Goal: Check status: Check status

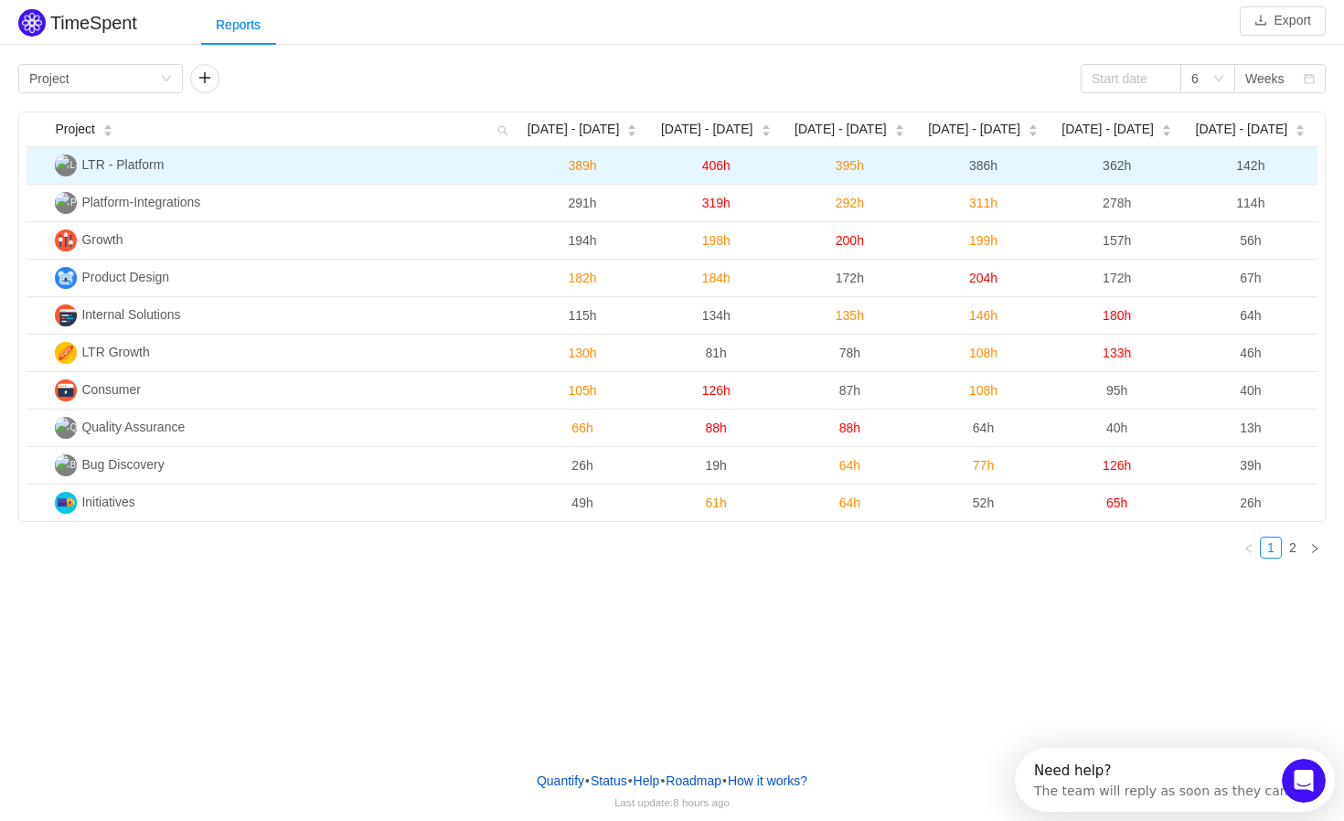
click at [608, 177] on td "389h" at bounding box center [582, 165] width 133 height 37
click at [135, 168] on span "LTR - Platform" at bounding box center [122, 164] width 82 height 15
click at [66, 159] on img at bounding box center [66, 165] width 22 height 22
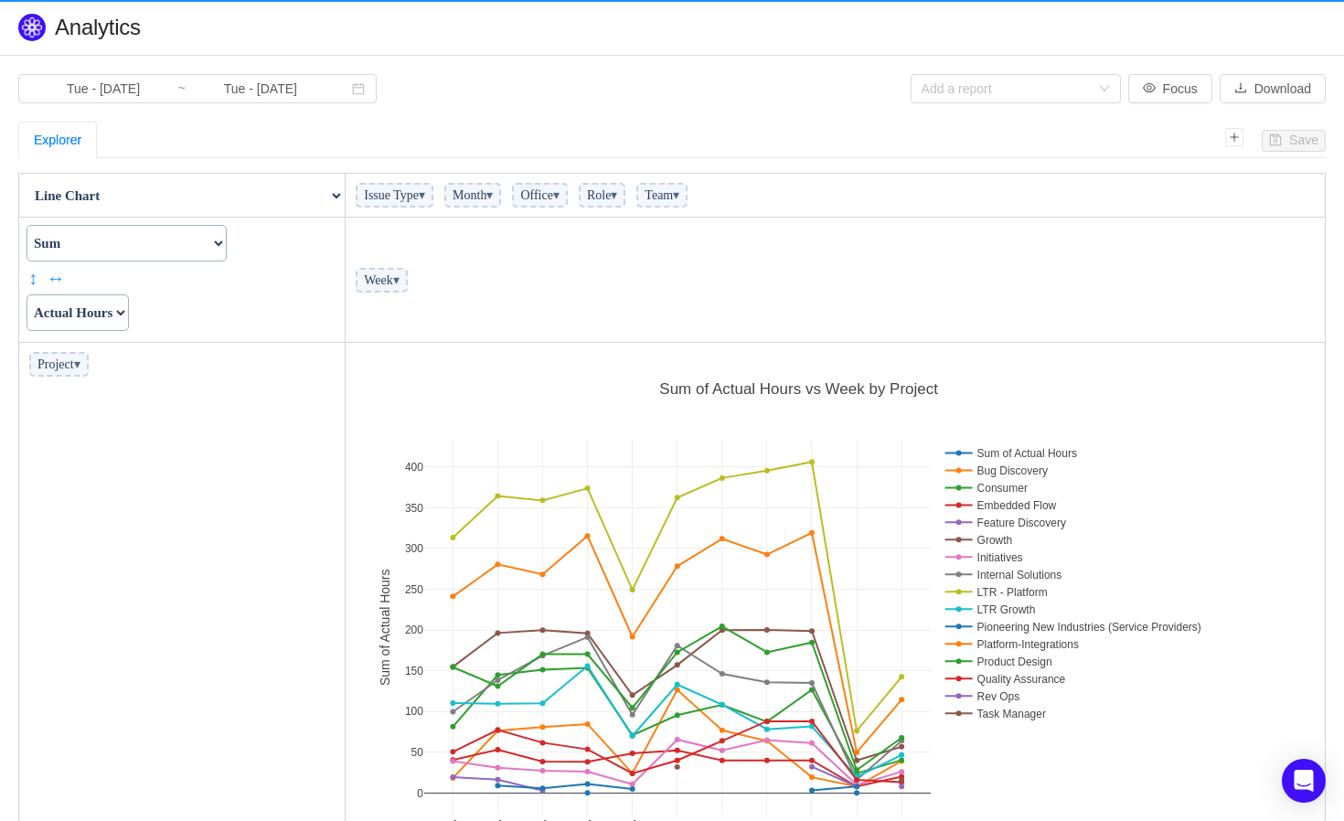
scroll to position [540, 967]
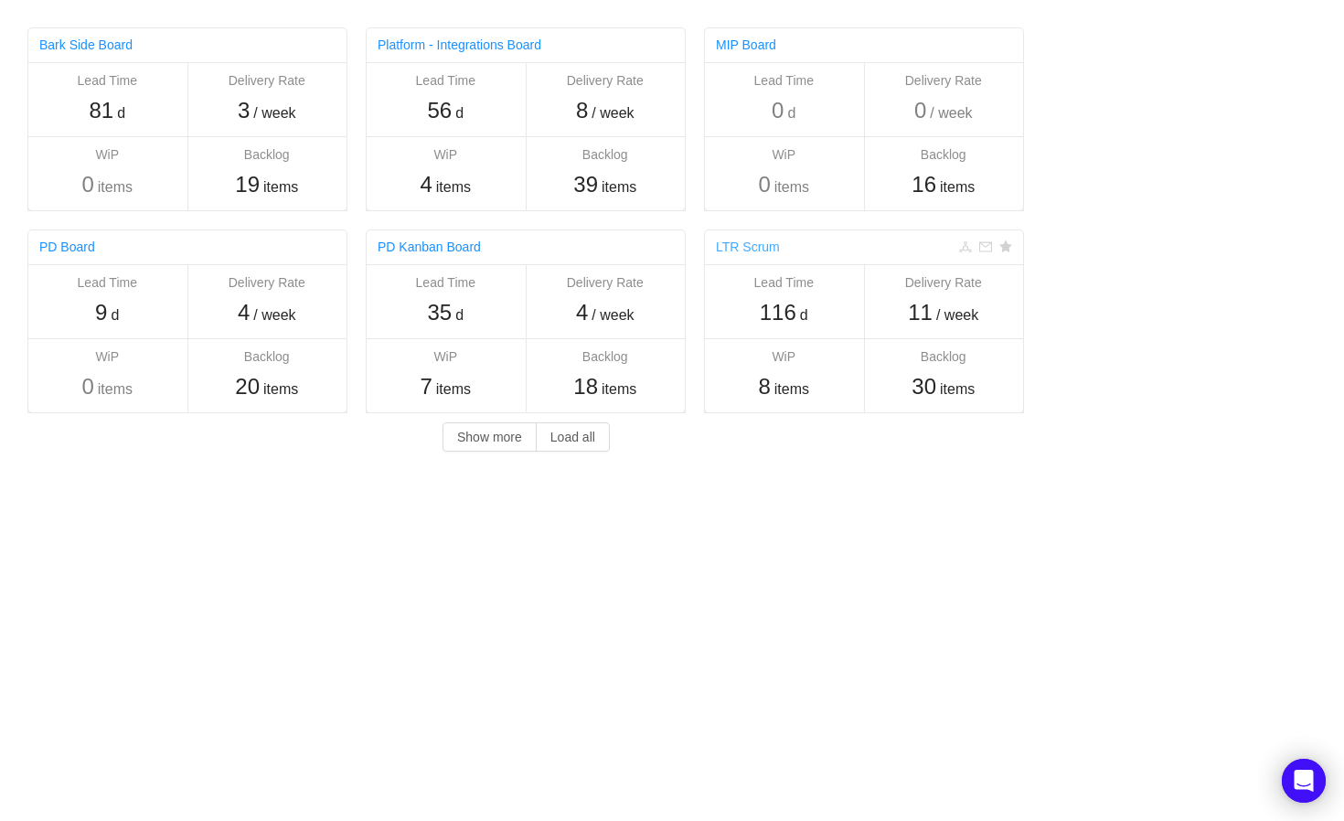
click at [747, 249] on link "LTR Scrum" at bounding box center [748, 246] width 64 height 15
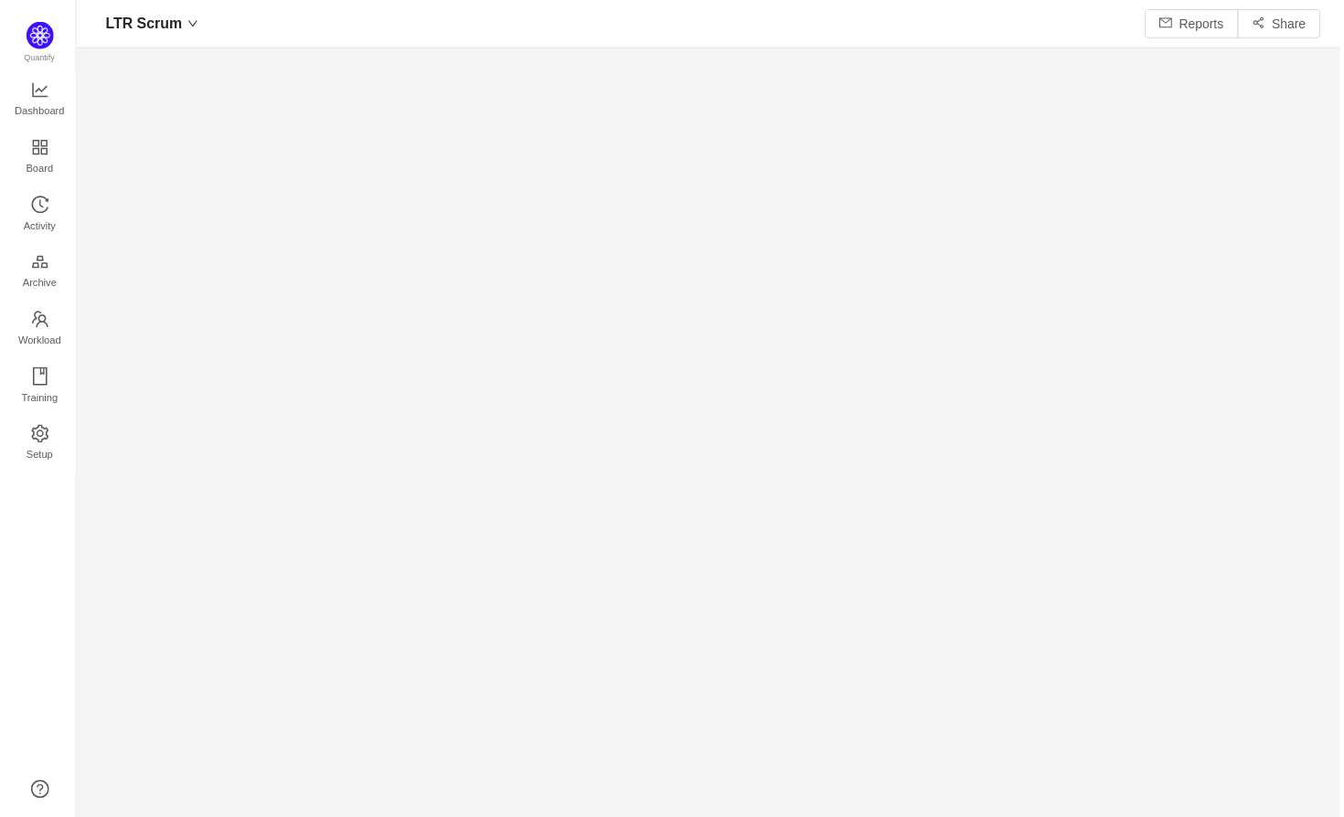
scroll to position [822, 1271]
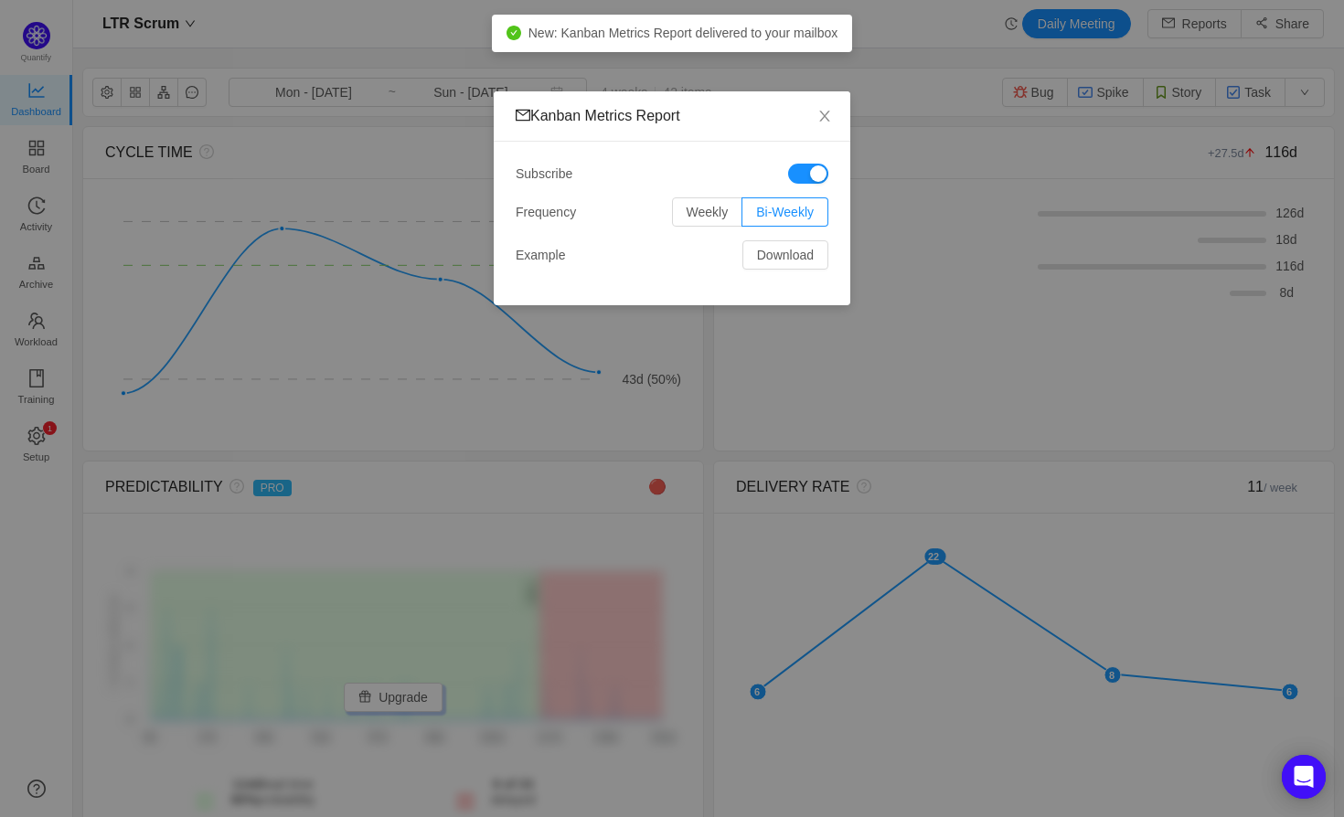
scroll to position [817, 1271]
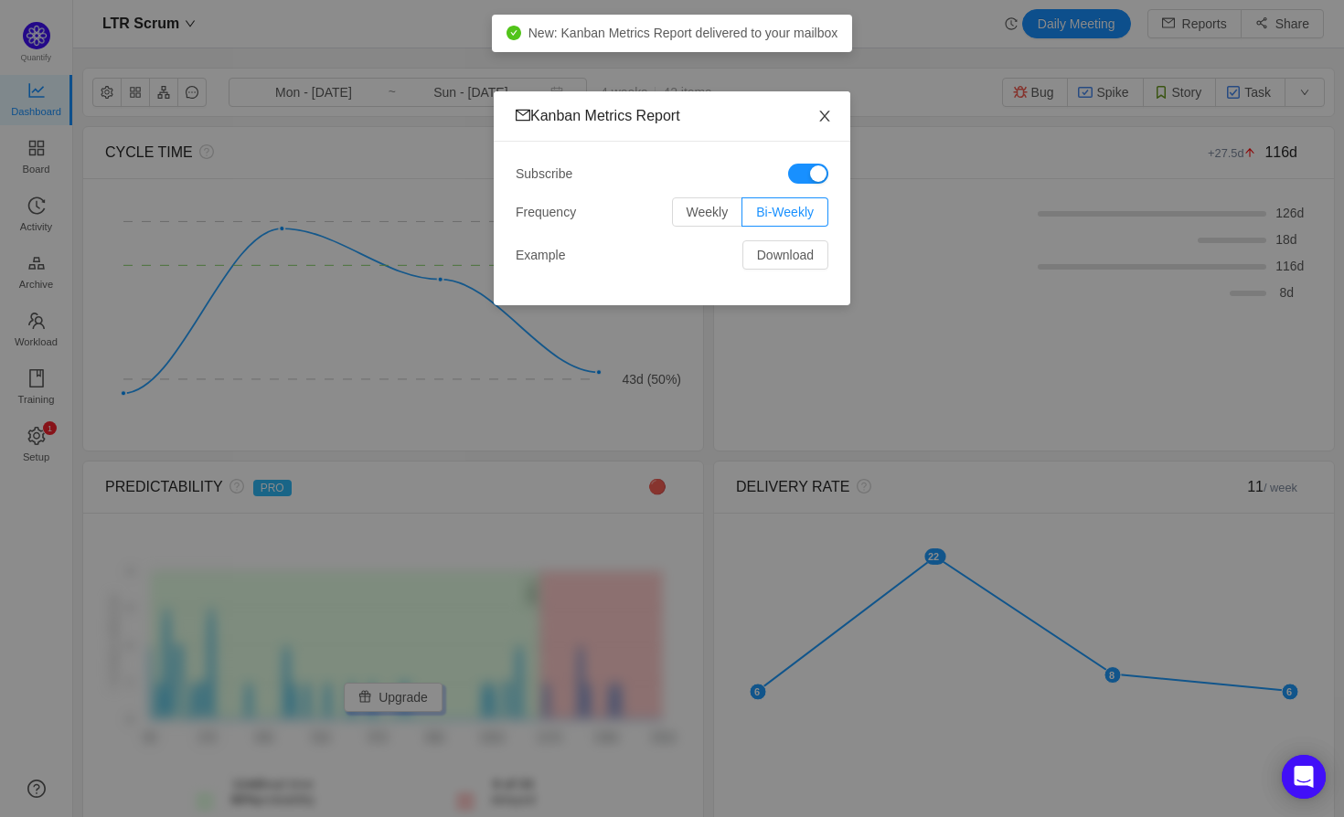
click at [814, 118] on span "Close" at bounding box center [824, 116] width 51 height 51
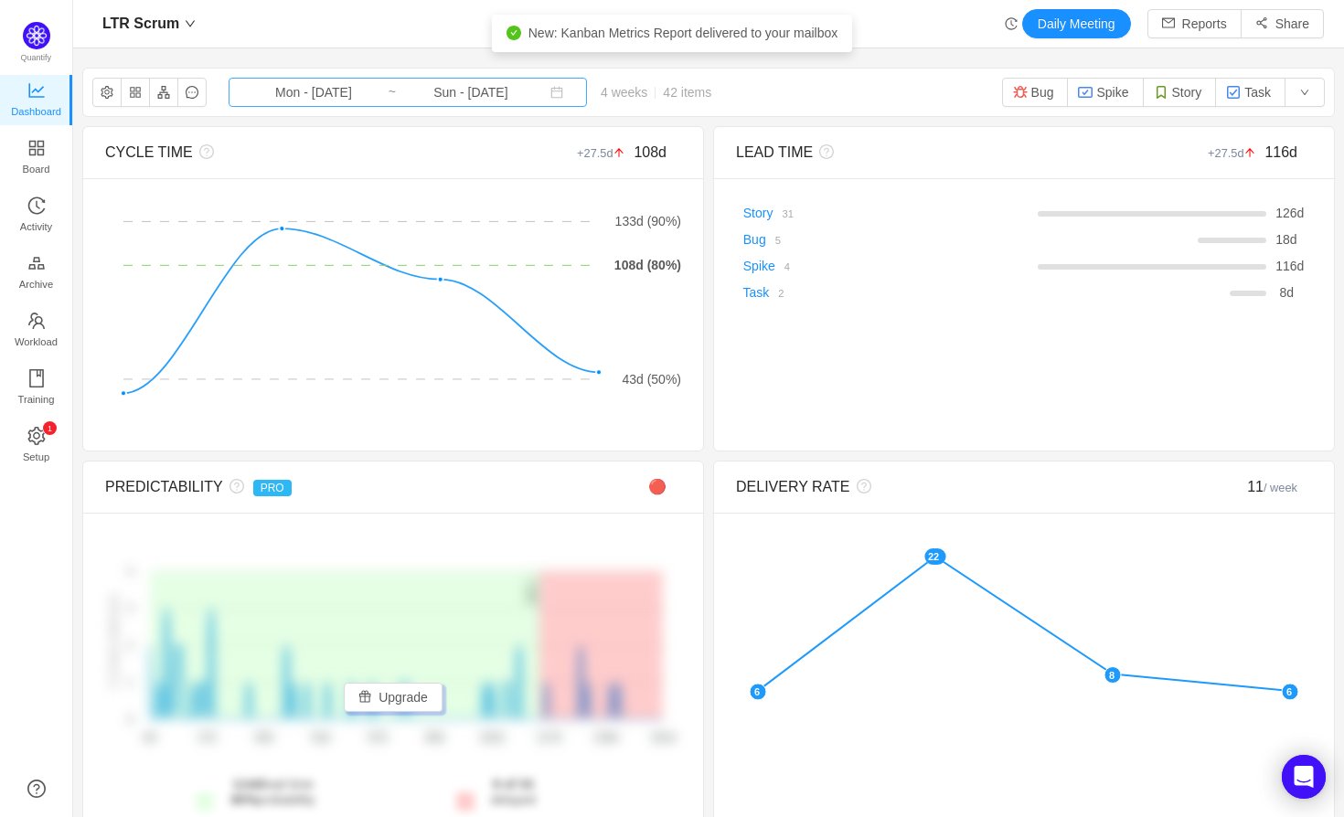
click at [283, 92] on input "Mon - [DATE]" at bounding box center [313, 92] width 148 height 20
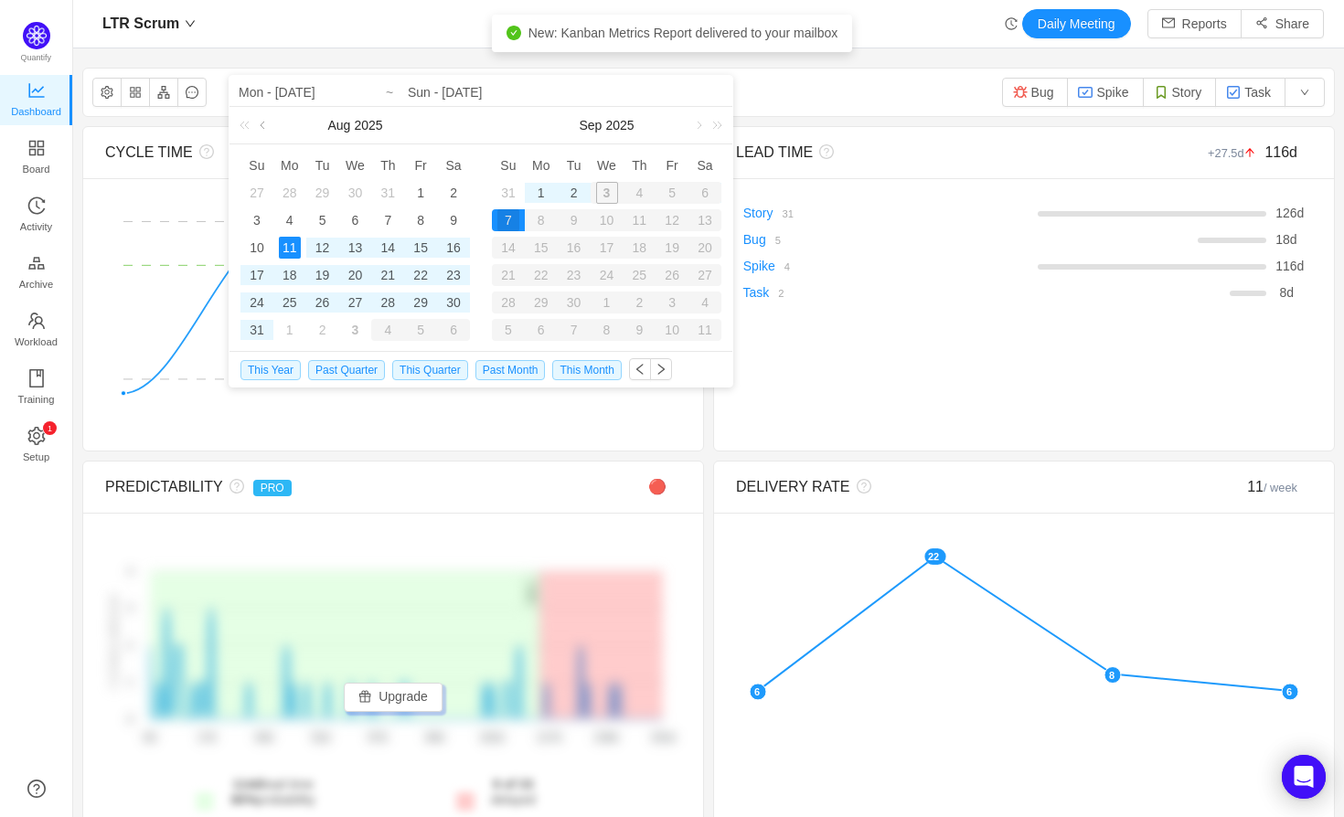
click at [259, 122] on link at bounding box center [264, 125] width 16 height 37
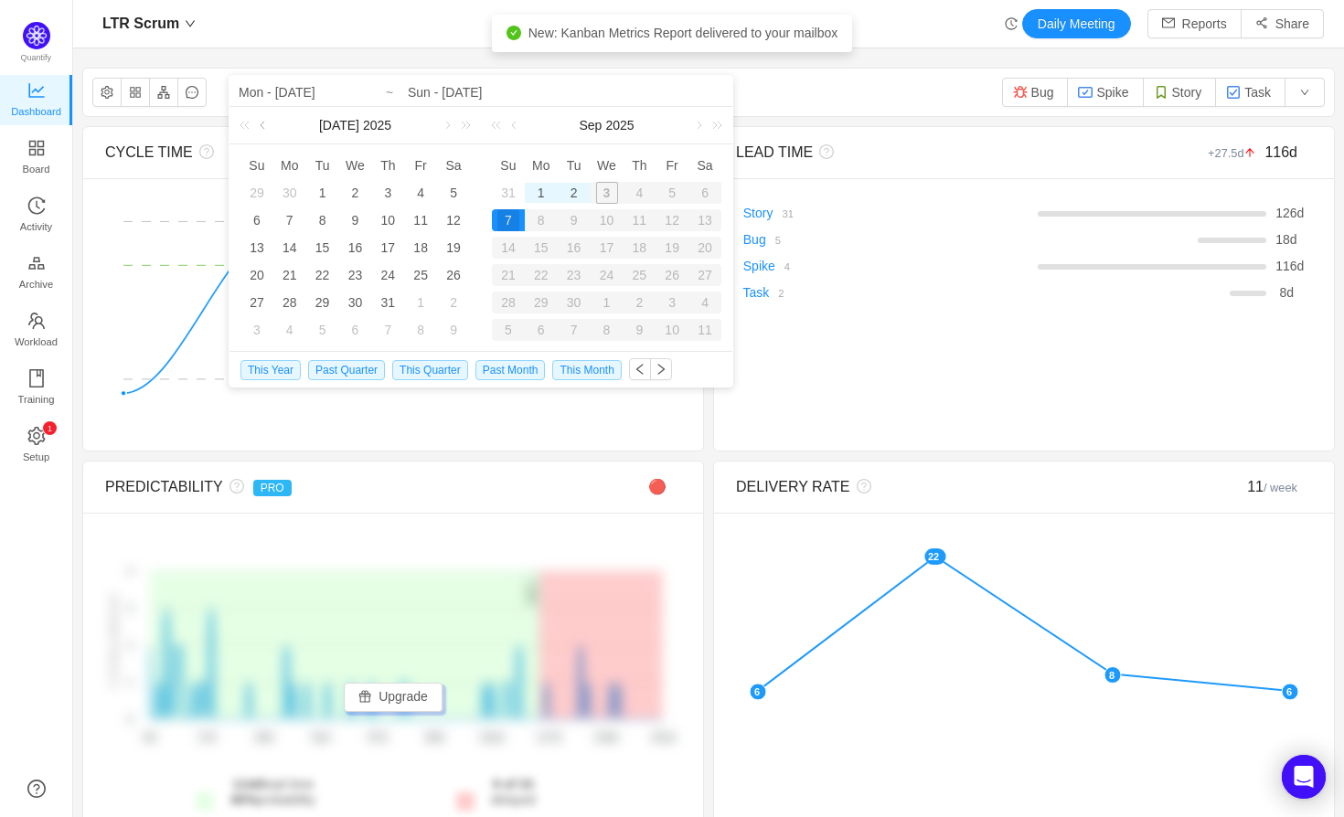
click at [259, 122] on link at bounding box center [264, 125] width 16 height 37
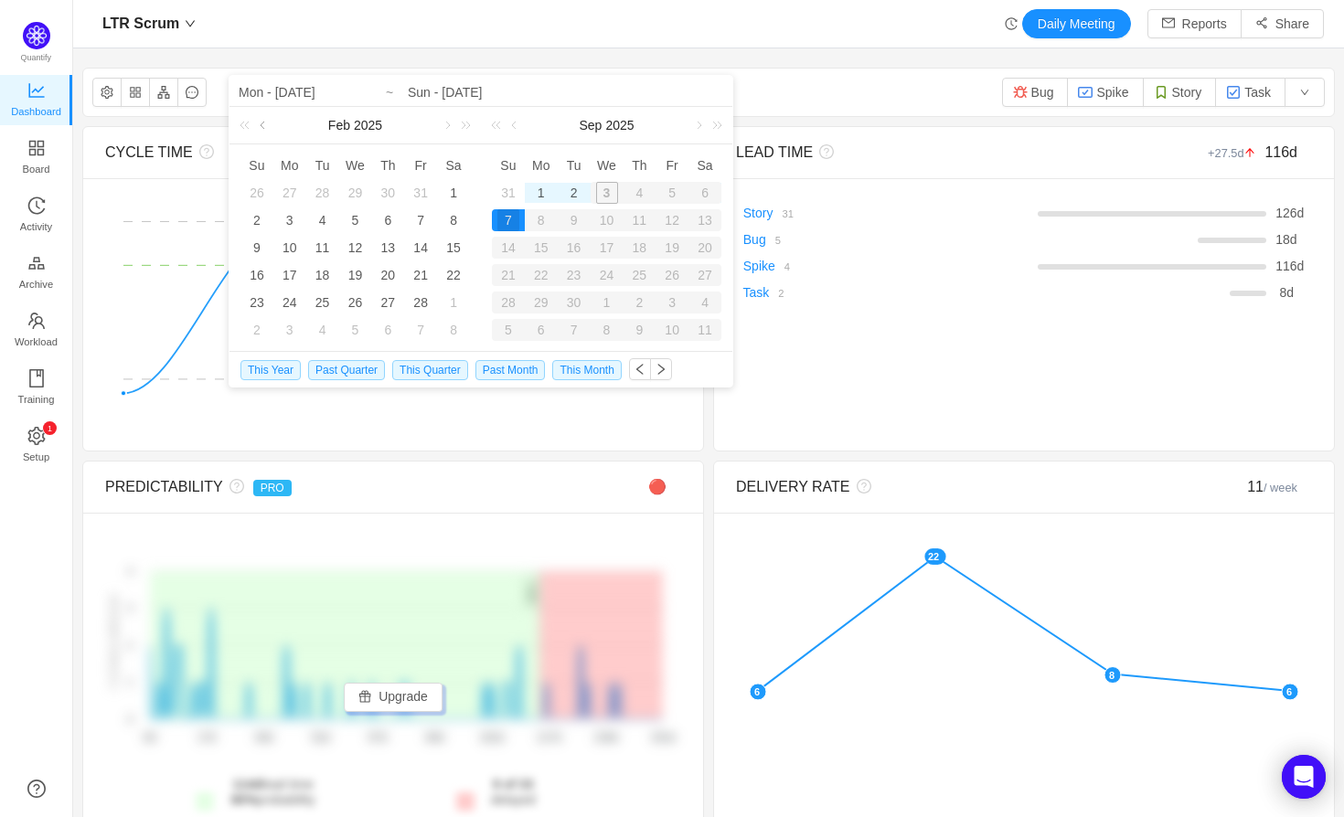
click at [259, 122] on link at bounding box center [264, 125] width 16 height 37
click at [353, 187] on div "1" at bounding box center [355, 193] width 22 height 22
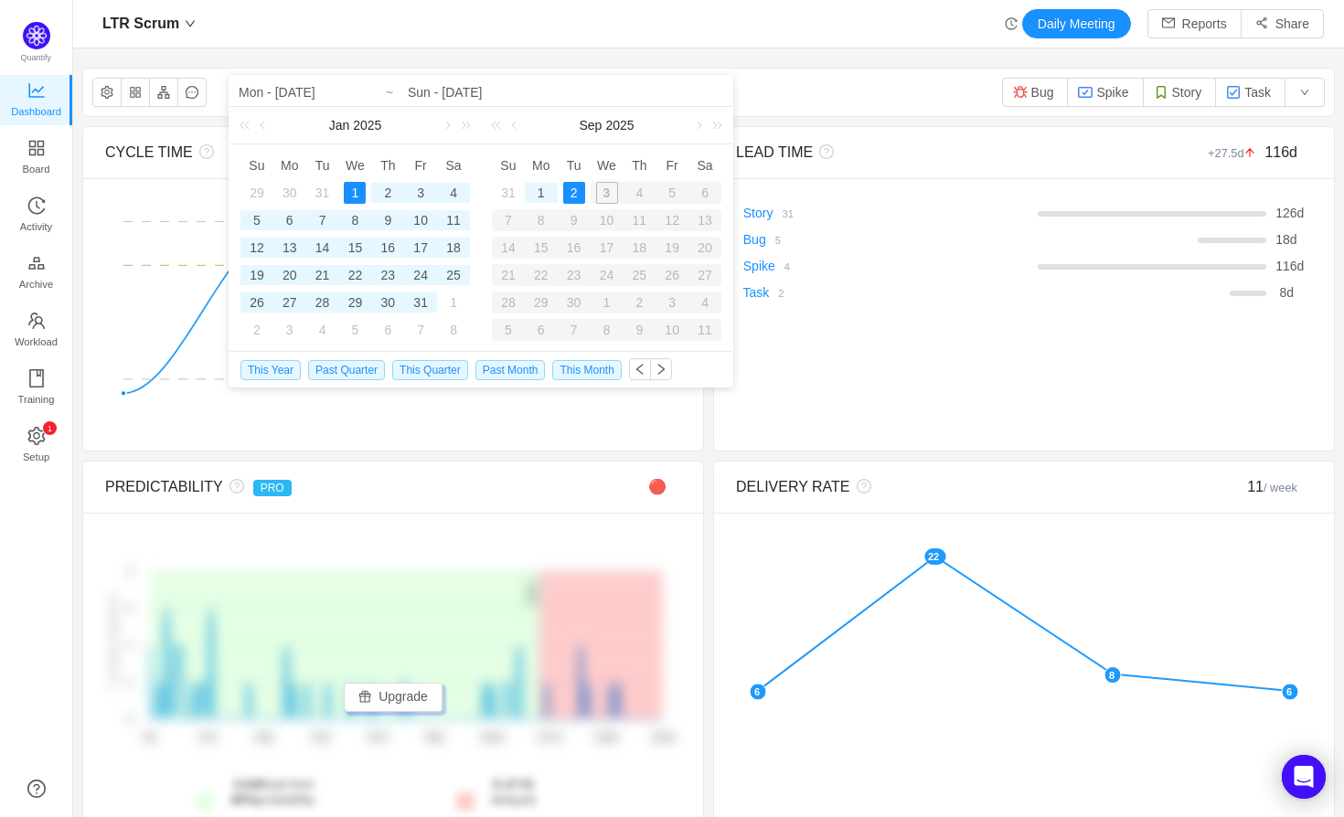
click at [582, 196] on div "2" at bounding box center [574, 193] width 22 height 22
type input "Wed - [DATE]"
type input "Tue - [DATE]"
